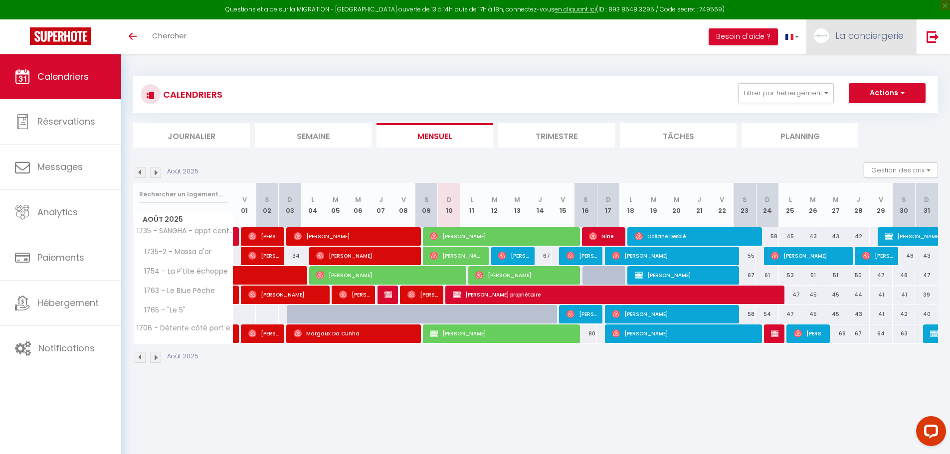
click at [867, 33] on span "La conciergerie" at bounding box center [869, 35] width 68 height 12
click at [879, 70] on link "Paramètres" at bounding box center [876, 69] width 74 height 17
select select "28"
select select "fr"
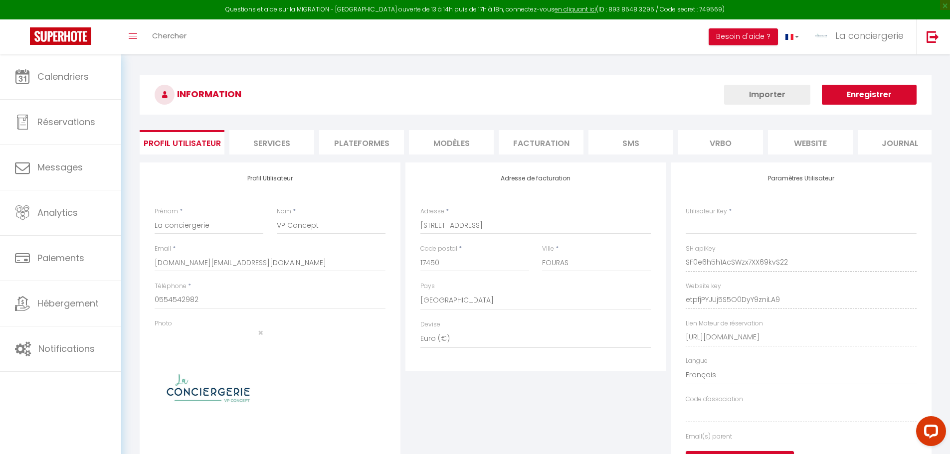
type input "SF0e6h5h1AcSWzx7XX69kvS22"
type input "etpfjPYJUj5S5O0DyY9zniLA9"
type input "[URL][DOMAIN_NAME]"
select select "fr"
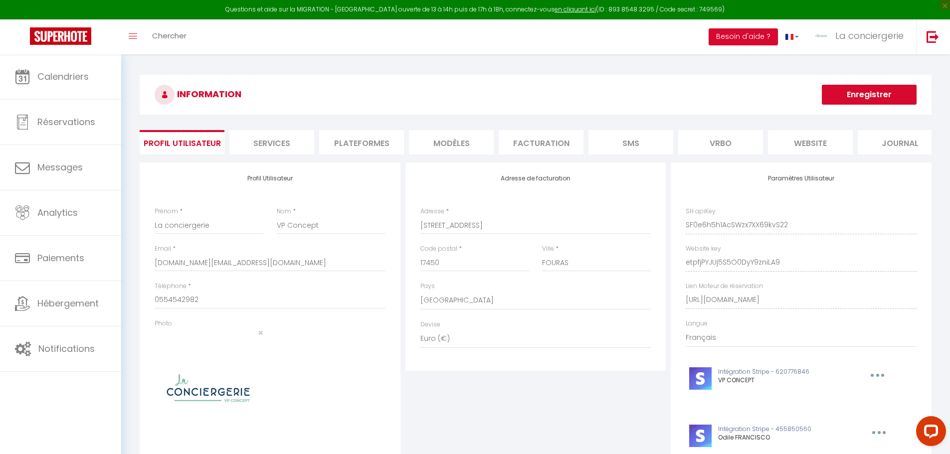
click at [356, 146] on li "Plateformes" at bounding box center [361, 142] width 85 height 24
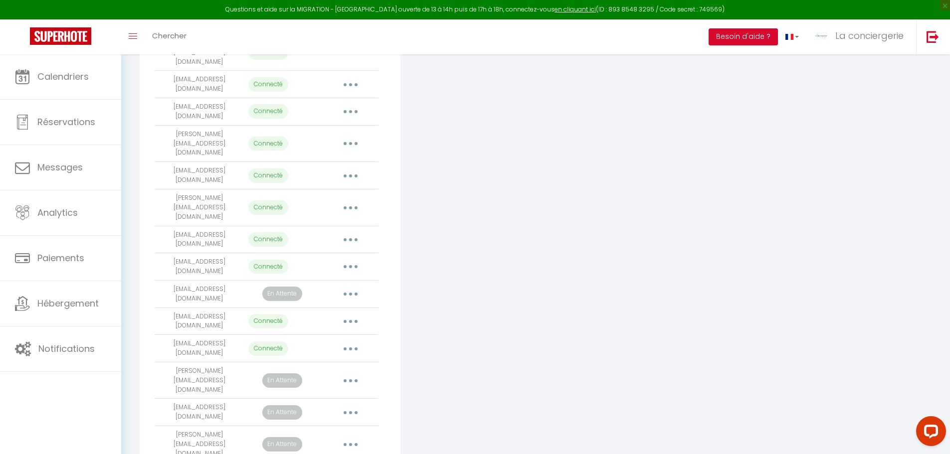
scroll to position [232, 0]
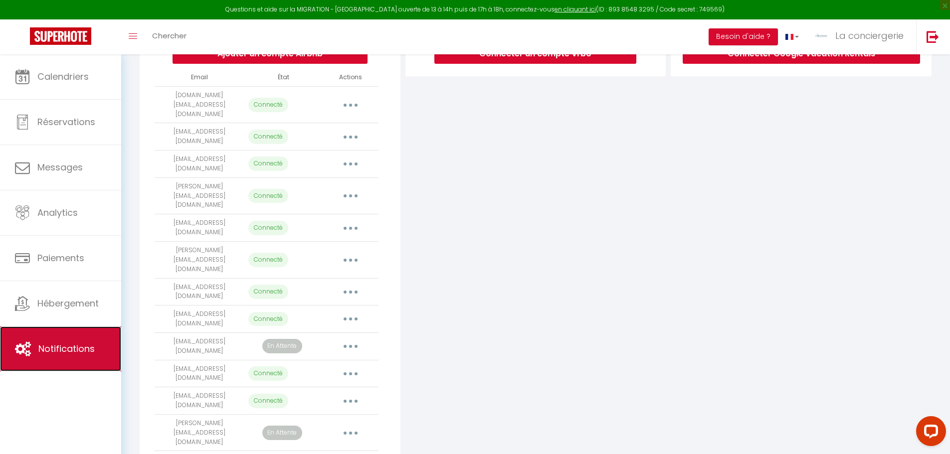
click at [56, 348] on span "Notifications" at bounding box center [66, 349] width 56 height 12
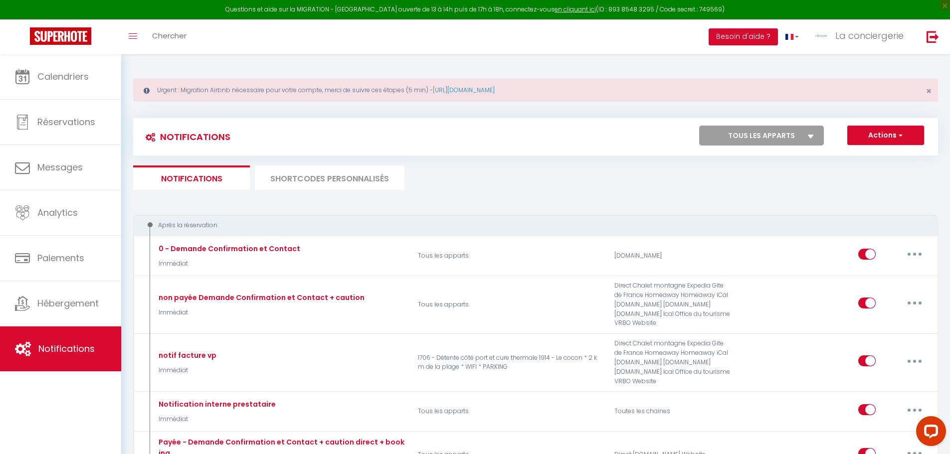
click at [332, 179] on li "SHORTCODES PERSONNALISÉS" at bounding box center [330, 178] width 150 height 24
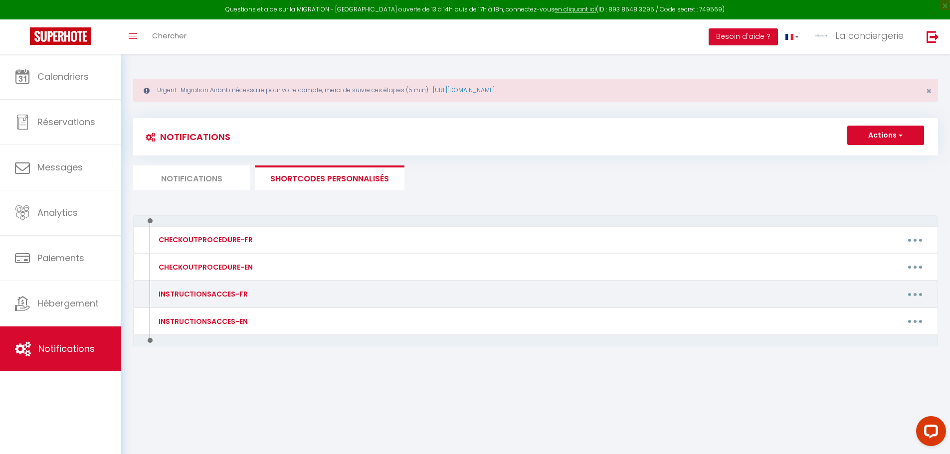
click at [912, 296] on button "button" at bounding box center [915, 294] width 28 height 16
click at [879, 317] on link "Editer" at bounding box center [889, 317] width 74 height 17
type input "INSTRUCTIONSACCES-FR"
type textarea "Il ne vous reste plus qu’à venir avec vos valises, en effet tout est fourni dan…"
type textarea "Lore ipsumd sitamet conse adip elitse, doe temp 🔑 inci utlaboree 73d/16, m aliq…"
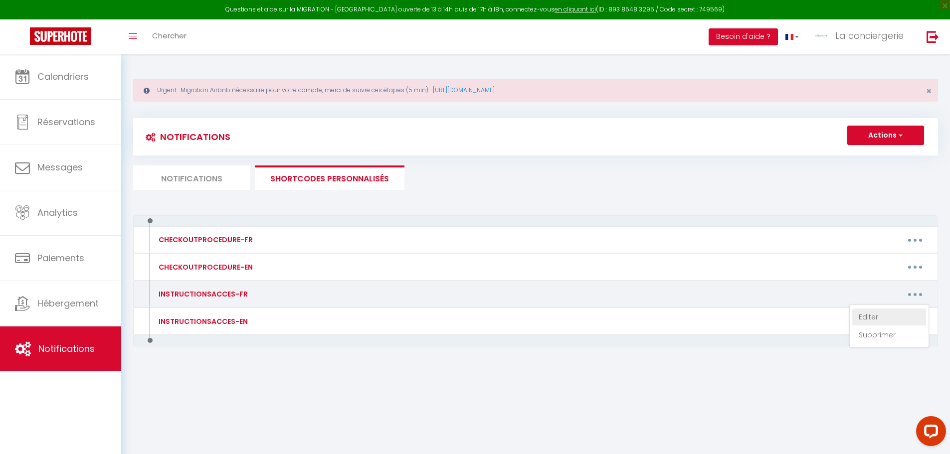
type textarea "Lore ipsumd sitamet conse adip elitse, doe temp 🔑 inci utlaboree 99d/08, m aliq…"
type textarea "Lore ipsumd sitamet conse adip elitse, doe temp 🔑 inci utlaboree 01d/19, m aliq…"
type textarea "Lore ipsumd sitamet conse adip elitse, doe temp 🔑 inci utlaboree 32d/91, m aliq…"
type textarea "Lore ipsumd sitamet conse adip elitse, doe temp 🔑 inci utlaboree 71d/85, m aliq…"
type textarea "Lore ipsumd sitamet conse adip elitse, doe temp 🔑 inci utlaboree 01d/36, m aliq…"
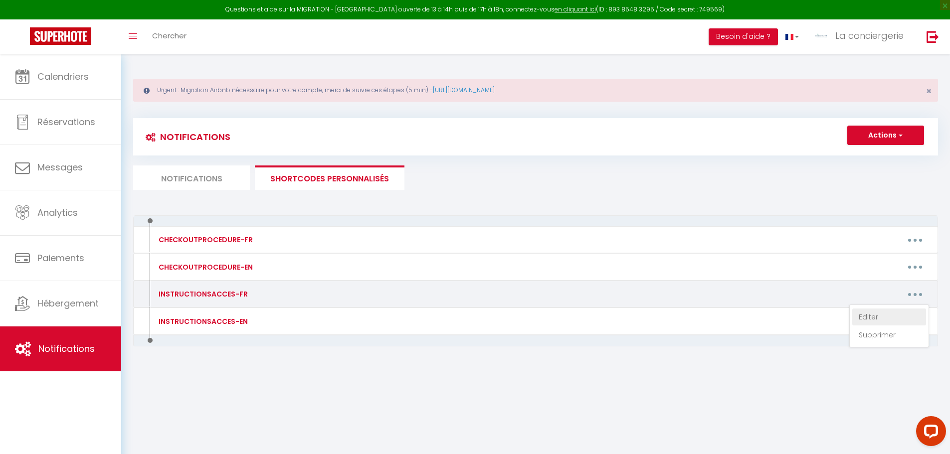
type textarea "Lore ipsumd sitamet conse adip elitse, doe temp 🔑 inci utlaboree 97d/86, m aliq…"
type textarea "Lore ipsumd sitamet conse adip elitse, doe temp 🔑 inci utlaboree 46d/03, m aliq…"
type textarea "Lore ipsumd sitamet conse adip elitse, doe temp 🔑 inci utlaboree 24d/79, m aliq…"
type textarea "Lore ipsumd sitamet conse adip elitse, doe temp 🔑 inci utlaboree 01d/83, m aliq…"
type textarea "Vous pouvez arriver quand vous voulez, vos clés 🔑 vous attendent 24h/24, à part…"
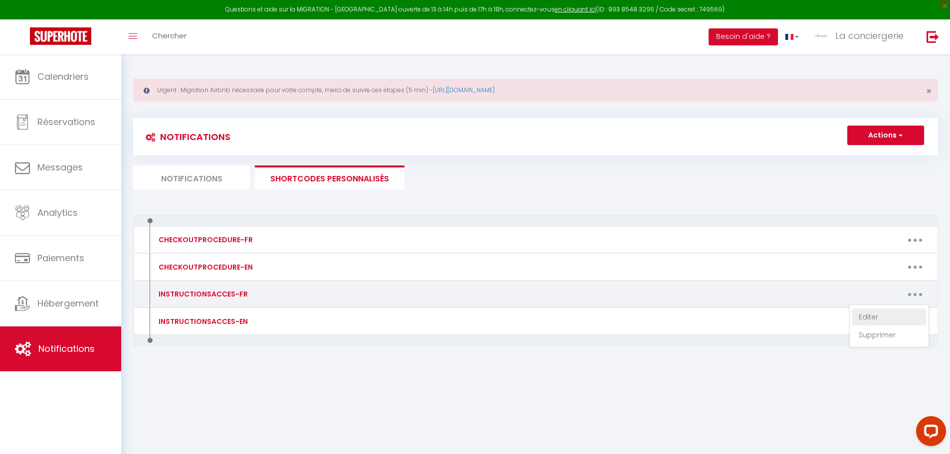
type textarea "Lore ipsumd sitamet conse adip elitse, doe temp 🔑 inci utlaboree 71d/27, m aliq…"
type textarea "Lore ipsumd sitamet conse adip elitse, doe temp 🔑 inci utlaboree 66d/17, m aliq…"
type textarea "Lore ipsumd sitamet conse adip elitse, doe temp 🔑 inci utlaboree 76d/61, m aliq…"
type textarea "Vous pouvez arriver quand vous voulez, vos clés 🔑 vous attendent 24h/24, à part…"
type textarea "Lore ipsumd sitamet conse adip elitse, doe temp 🔑 inci utlaboree 89d/93, m aliq…"
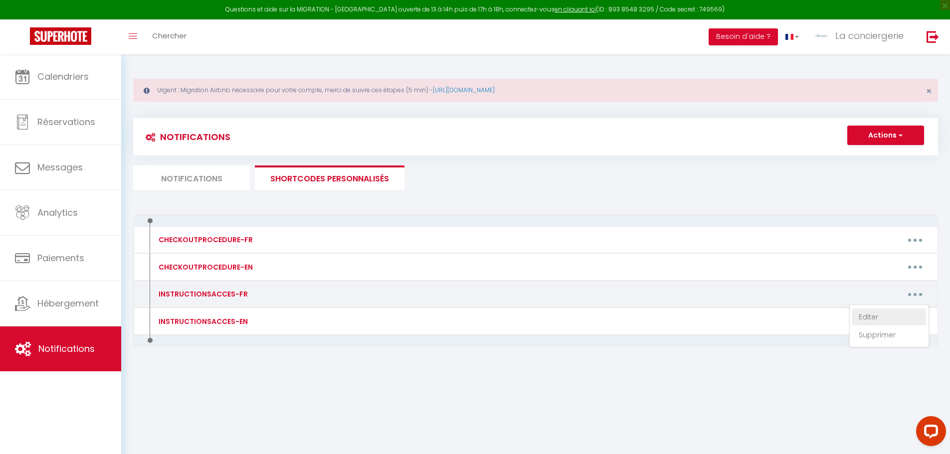
type textarea "Vous pouvez arriver quand vous voulez, vos clés 🔑 vous attendent 24h/24, à part…"
type textarea "Lore ipsumd sitamet conse adip elitse, doe temp 🔑 inci utlaboree 45d/49, m aliq…"
type textarea "Lore ipsumd sitamet conse adip elitse, doe temp 🔑 inci utlaboree 64d/29, m aliq…"
type textarea "Lore ipsumd sitamet conse adip elitse, doe temp 🔑 inci utlaboree 29d/97, m aliq…"
type textarea "Lore ipsumd sitamet conse adip elitse, doe temp 🔑 inci utlaboree 55d/40, m aliq…"
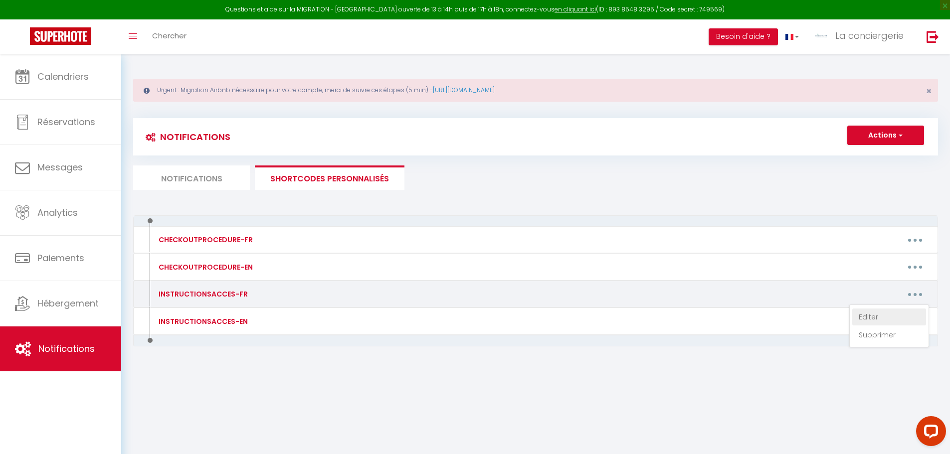
type textarea "Lore ipsumd sitamet conse adip elitse, doe temp 🔑 inci utlaboree 64d/68, m aliq…"
type textarea "Vous pouvez arriver quand vous voulez, vos clés 🔑 vous attendent 24h/24, à part…"
type textarea "Lore ipsumd sitamet conse adip elitse, doe temp 🔑 inci utlaboree 52d/00, m aliq…"
type textarea "Vous pouvez arriver quand vous voulez, vos clés 🔑 vous attendent 24h/24, à part…"
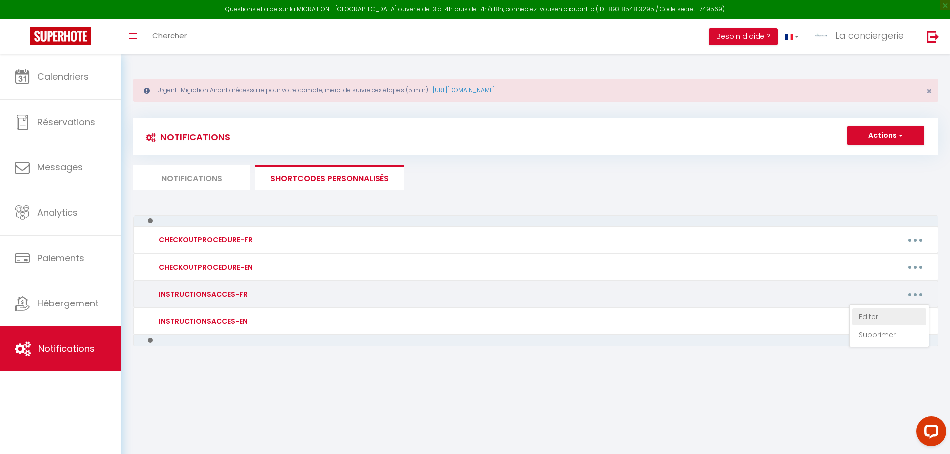
type textarea "Lore ipsumd sitamet conse adip elitse, doe temp 🔑 inci utlaboree 57d/52, m aliq…"
type textarea "Vous pouvez arriver quand vous voulez, vos clés 🔑 vous attendent 24h/24, à part…"
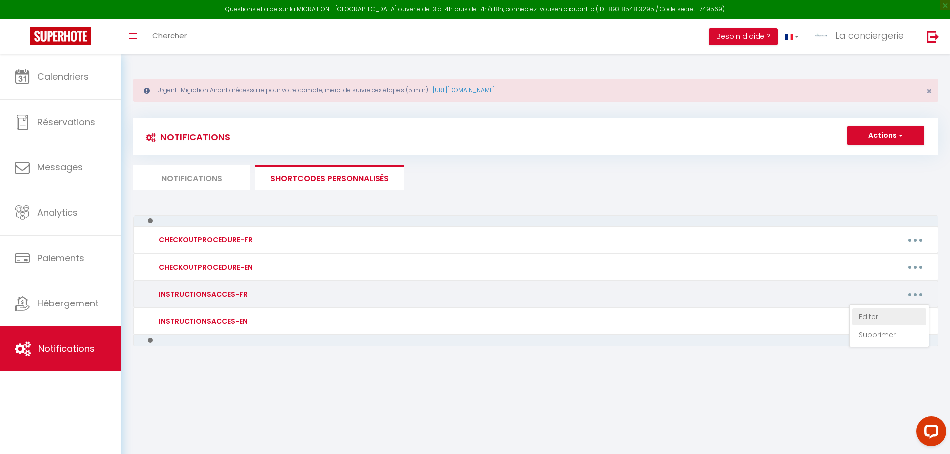
type textarea "Lore ipsumd sitamet conse adip elitse, doe temp 🔑 inci utlaboree 36d/30, m aliq…"
type textarea "Vous pouvez arriver quand vous voulez, vos clés 🔑 vous attendent 24h/24, à part…"
type textarea "Lore ipsumd sitamet conse adip elitse, doe temp 🔑 inci utlaboree 96d/79, m aliq…"
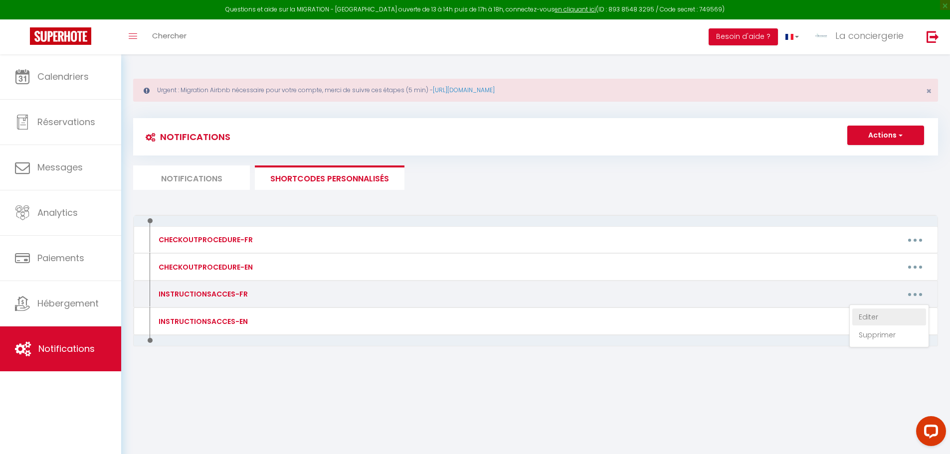
type textarea "Vous pouvez arriver quand vous voulez, vos clés 🔑 vous attendent 24h/24, à part…"
type textarea "Lore ipsumd sitamet conse adip elitse, doe temp 🔑 inci utlaboree 79d/24, m aliq…"
type textarea "Vous pouvez arriver quand vous voulez, vos clés 🔑 vous attendent 24h/24, à part…"
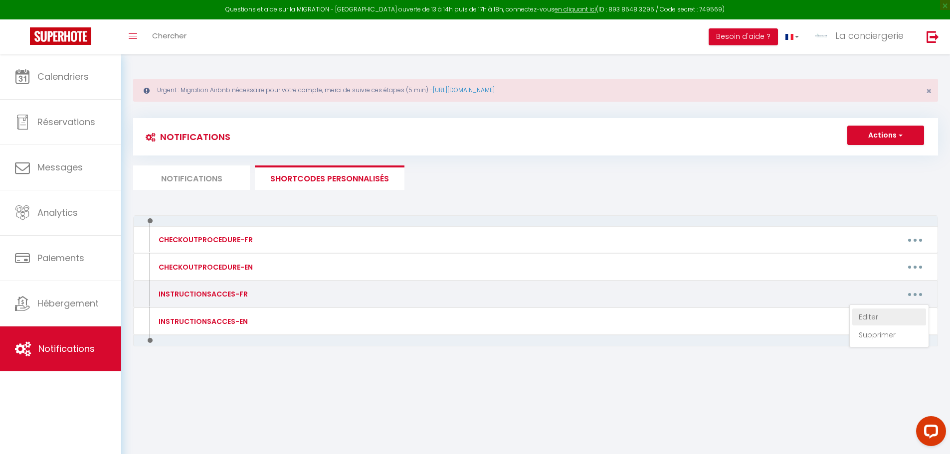
type textarea "Vous pouvez arriver quand vous voulez, vos clés 🔑 vous attendent 24h/24, à part…"
type textarea "Lore ipsumd sitamet conse adip elitse, doe temp 🔑 inci utlaboree 41d/14, m aliq…"
type textarea "Vous pouvez arriver quand vous voulez, vos clés 🔑 vous attendent 24h/24, à part…"
type textarea "Lore ipsumd sitamet conse adip elitse, doe temp 🔑 inci utlaboree 09d/62, m aliq…"
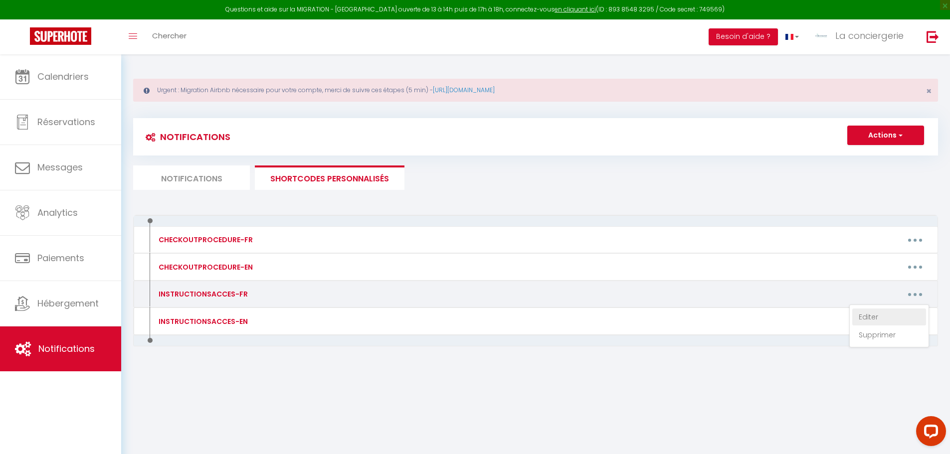
type textarea "Vous pouvez arriver quand vous voulez, vos clés 🔑 vous attendent 24h/24, à part…"
type textarea "Lore ipsumd sitamet conse adip elitse, doe temp 🔑 inci utlaboree 58d/30, m aliq…"
type textarea "Lore ipsumd sitamet conse adip elitse, doe temp 🔑 inci utlaboree 52d/84, m aliq…"
type textarea "Lore ipsumd sitamet conse adip elitse, doe temp 🔑 inci utlaboree 13d/97, m aliq…"
type textarea "Vous pouvez arriver quand vous voulez, vos clés 🔑 vous attendent 24h/24, à part…"
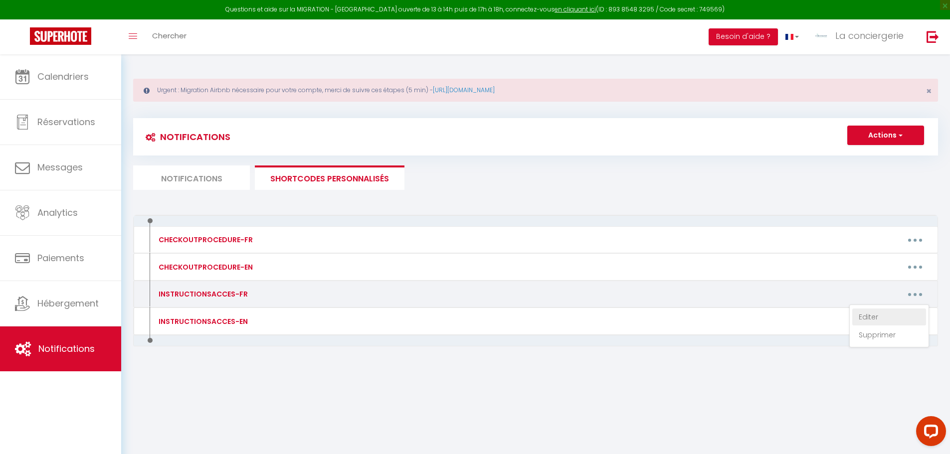
type textarea "Vous pouvez arriver quand vous voulez, vos clés 🔑 vous attendent 24h/24, à part…"
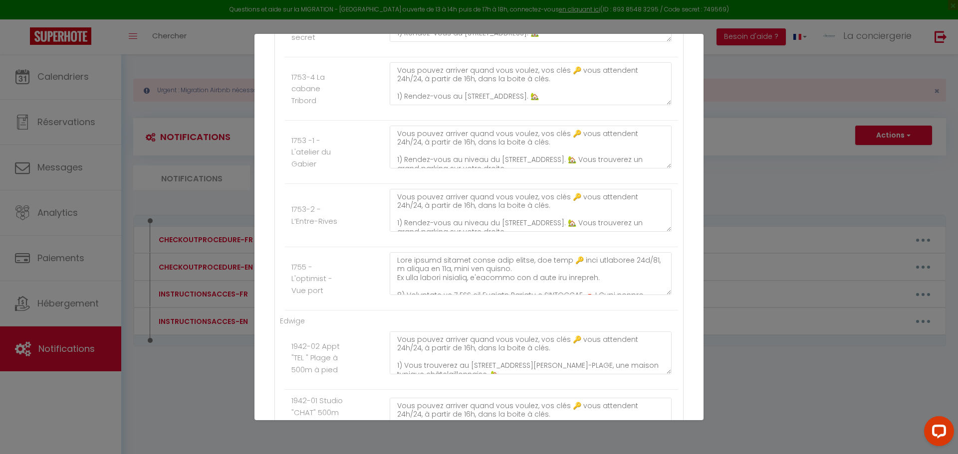
scroll to position [2045, 0]
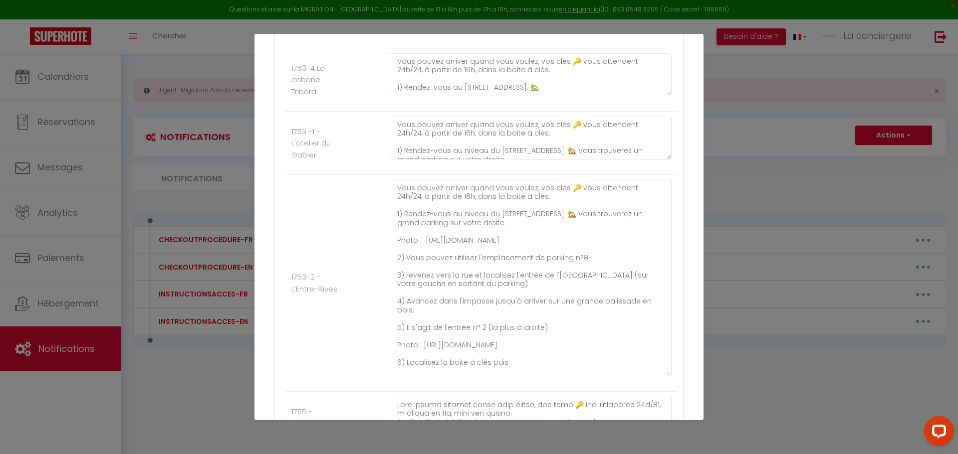
drag, startPoint x: 662, startPoint y: 220, endPoint x: 654, endPoint y: 374, distance: 153.8
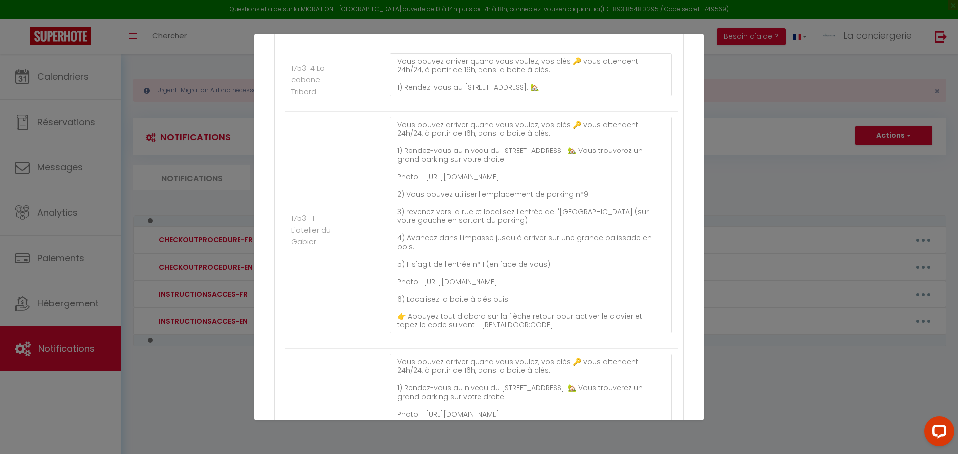
drag, startPoint x: 662, startPoint y: 156, endPoint x: 654, endPoint y: 330, distance: 174.2
drag, startPoint x: 445, startPoint y: 189, endPoint x: 423, endPoint y: 178, distance: 24.5
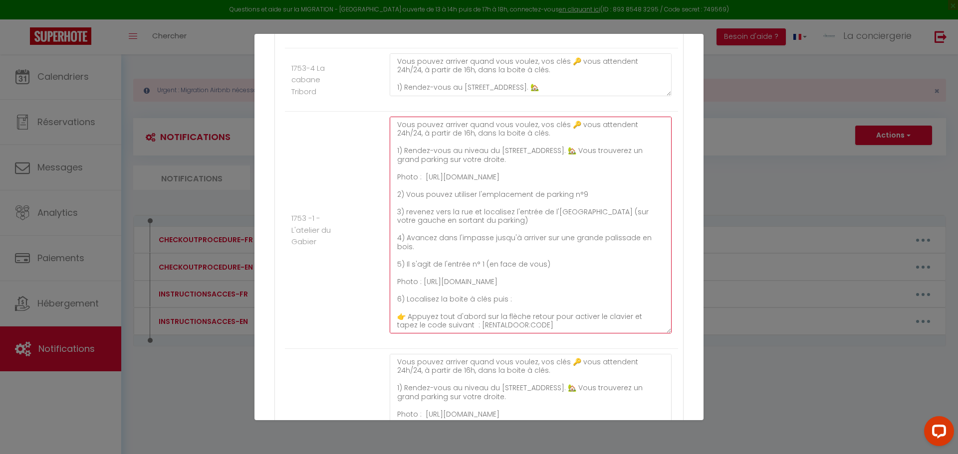
paste textarea "BH5S0cgEjGvSzp-0OakjUi83mzvK8oTp/view?usp=sharing"
drag, startPoint x: 540, startPoint y: 186, endPoint x: 468, endPoint y: 186, distance: 71.3
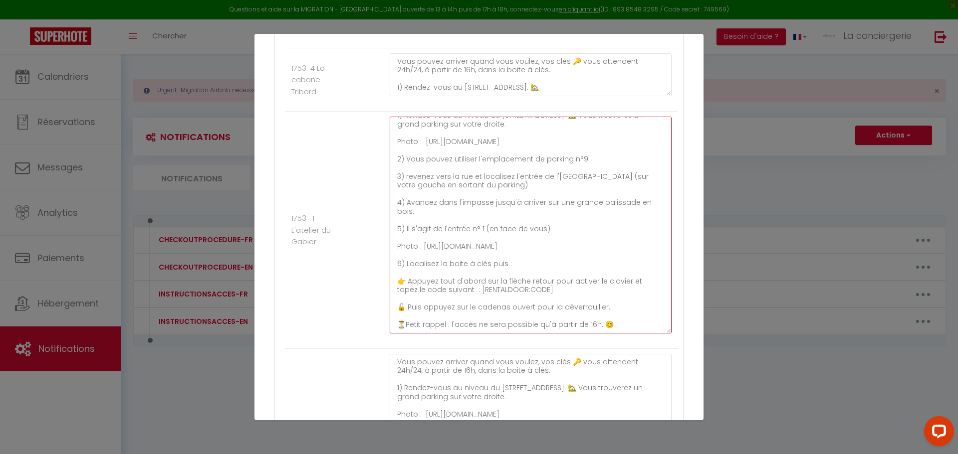
scroll to position [50, 0]
drag, startPoint x: 643, startPoint y: 248, endPoint x: 391, endPoint y: 252, distance: 251.9
drag, startPoint x: 636, startPoint y: 246, endPoint x: 395, endPoint y: 251, distance: 241.9
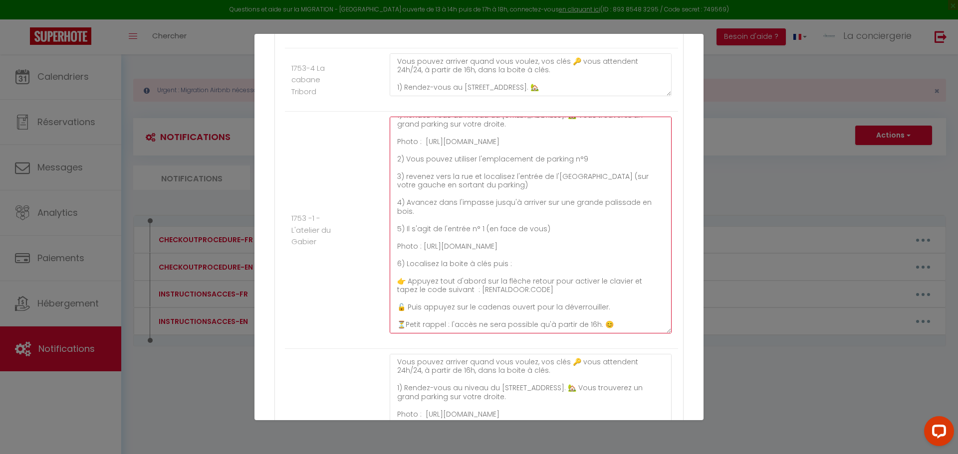
paste textarea "BE_z_poPsJF-THOlQIS-0bl6Vk6LZHPG/view?usp=sharing"
drag, startPoint x: 530, startPoint y: 251, endPoint x: 446, endPoint y: 246, distance: 83.4
drag, startPoint x: 477, startPoint y: 137, endPoint x: 422, endPoint y: 130, distance: 55.4
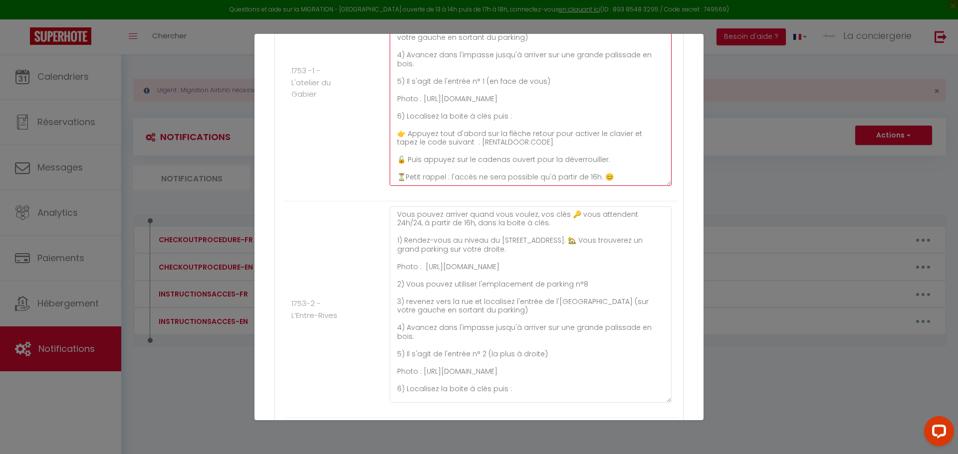
scroll to position [2194, 0]
type textarea "Vous pouvez arriver quand vous voulez, vos clés 🔑 vous attendent 24h/24, à part…"
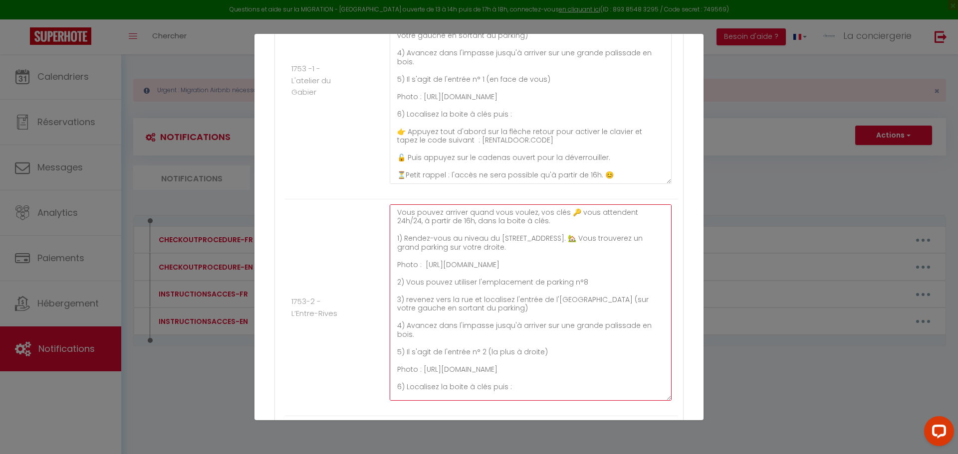
drag, startPoint x: 431, startPoint y: 277, endPoint x: 421, endPoint y: 264, distance: 16.4
paste textarea "BH5S0cgEjGvSzp-0OakjUi83mzvK8oTp"
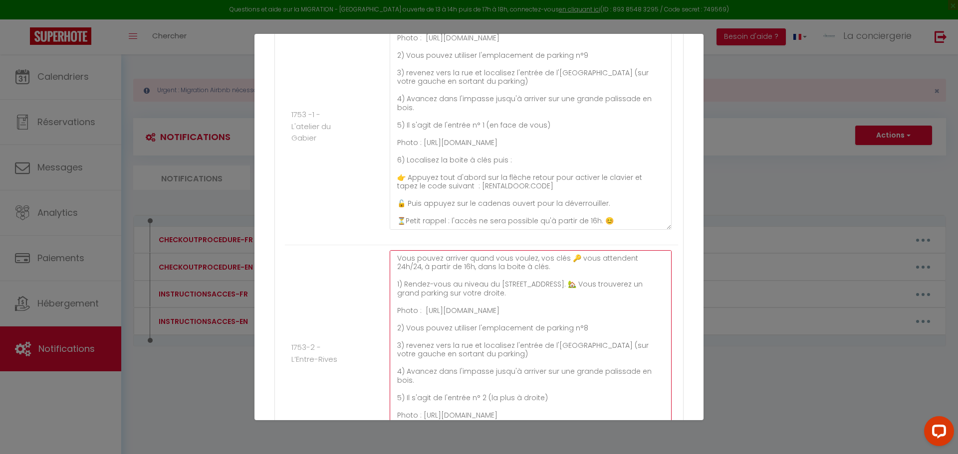
scroll to position [2145, 0]
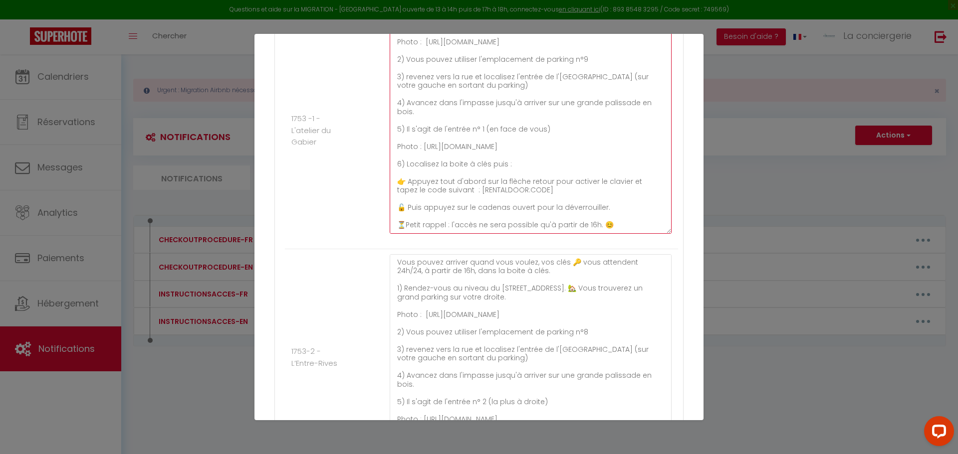
drag, startPoint x: 453, startPoint y: 151, endPoint x: 420, endPoint y: 144, distance: 33.5
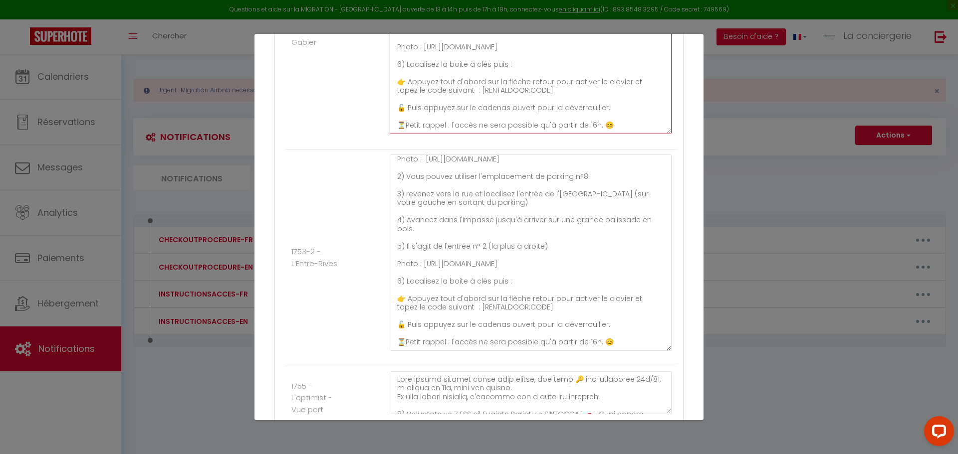
scroll to position [73, 0]
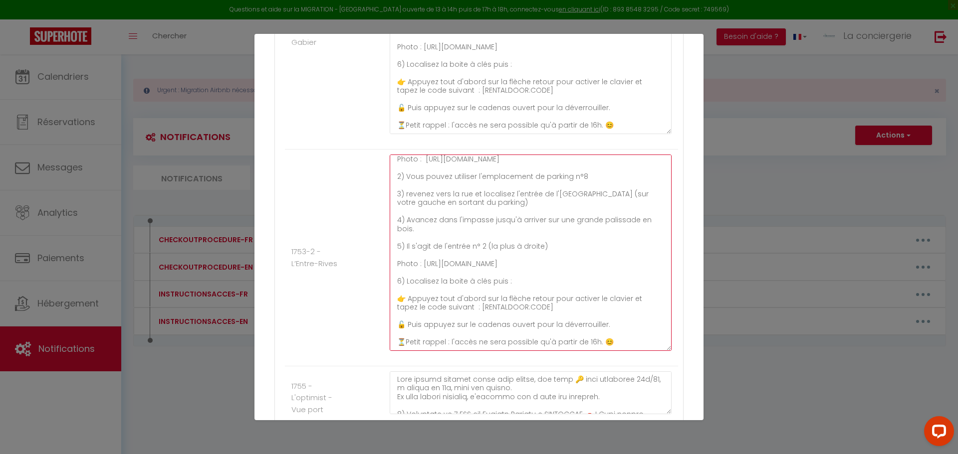
drag, startPoint x: 645, startPoint y: 263, endPoint x: 388, endPoint y: 265, distance: 257.9
paste textarea "BE_z_poPsJF-THOlQIS-0bl6Vk6LZHPG"
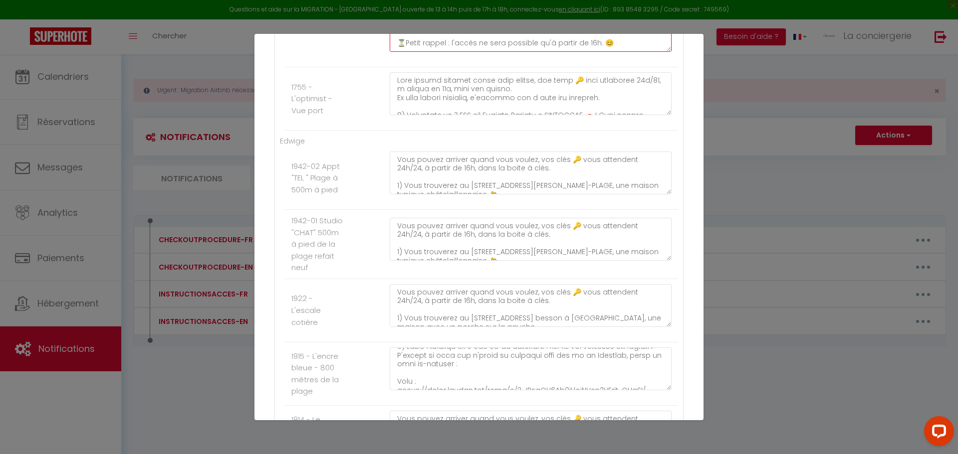
scroll to position [50, 0]
type textarea "Vous pouvez arriver quand vous voulez, vos clés 🔑 vous attendent 24h/24, à part…"
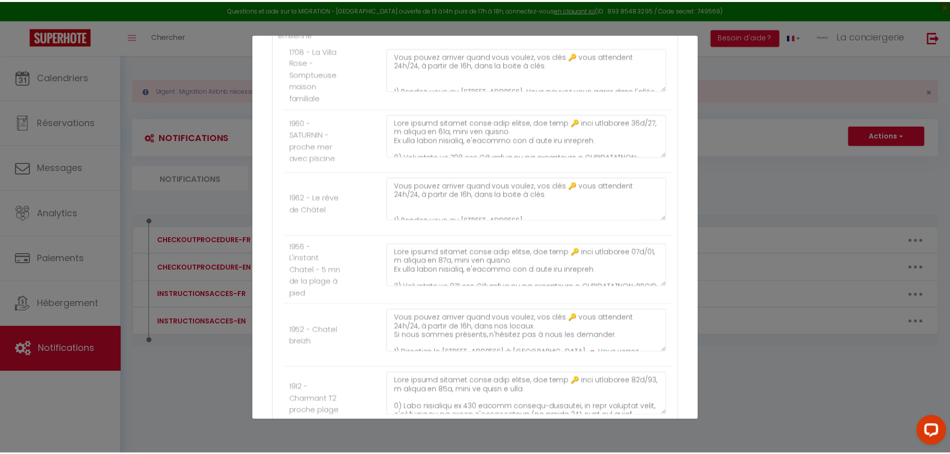
scroll to position [3691, 0]
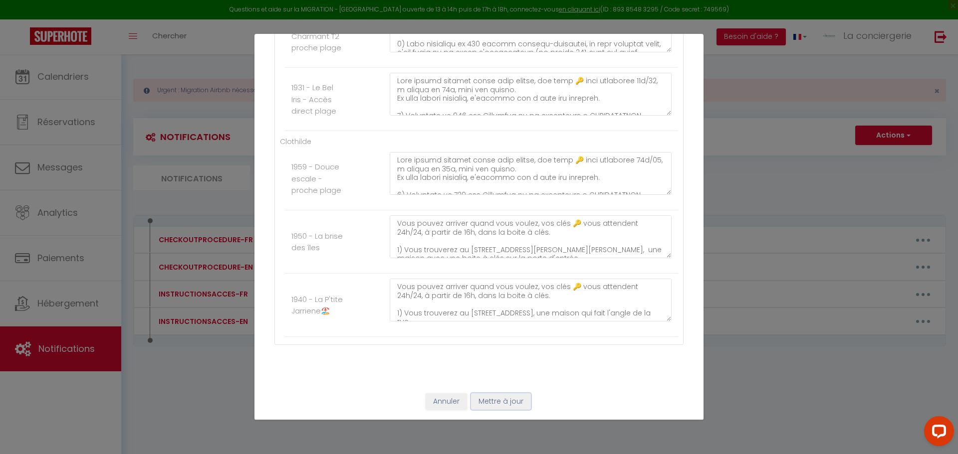
click at [511, 403] on button "Mettre à jour" at bounding box center [501, 402] width 60 height 17
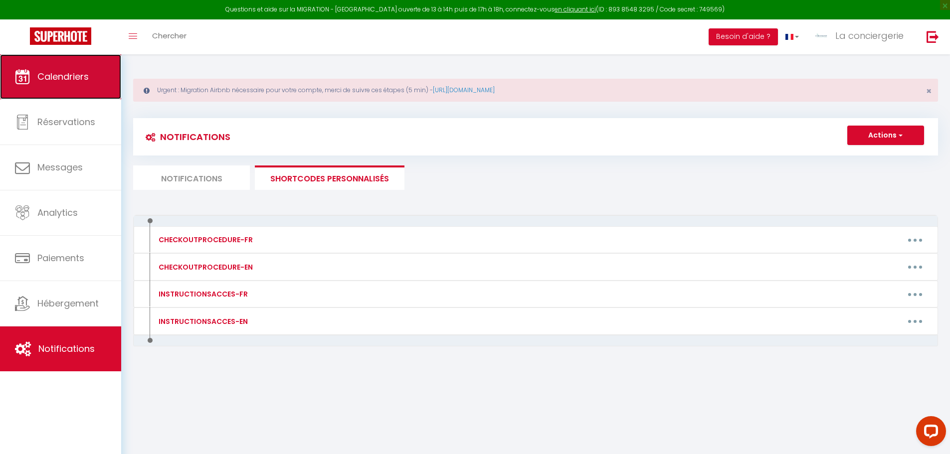
click at [5, 83] on link "Calendriers" at bounding box center [60, 76] width 121 height 45
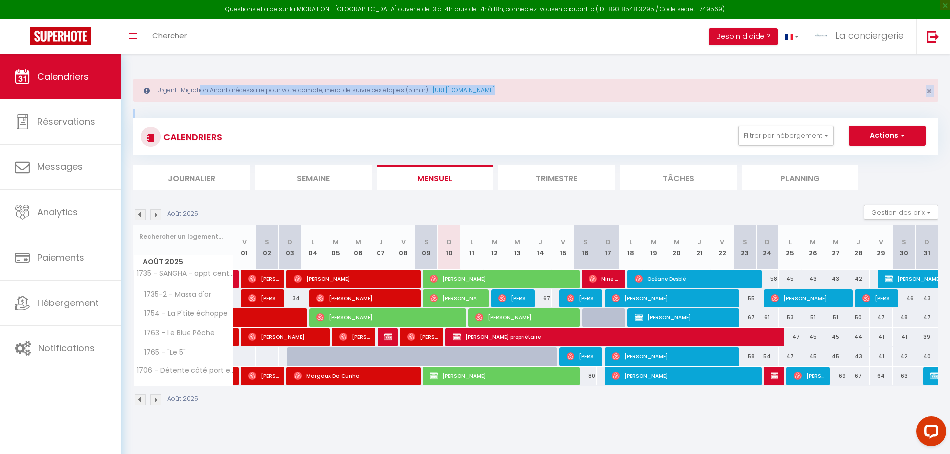
drag, startPoint x: 173, startPoint y: 91, endPoint x: 231, endPoint y: 102, distance: 60.0
click at [231, 102] on div "Urgent : Migration Airbnb nécessaire pour votre compte, merci de suivre ces éta…" at bounding box center [535, 241] width 829 height 374
click at [180, 121] on div "CALENDRIERS Filtrer par hébergement [GEOGRAPHIC_DATA] 1736 - [GEOGRAPHIC_DATA] …" at bounding box center [535, 136] width 805 height 37
